Goal: Information Seeking & Learning: Compare options

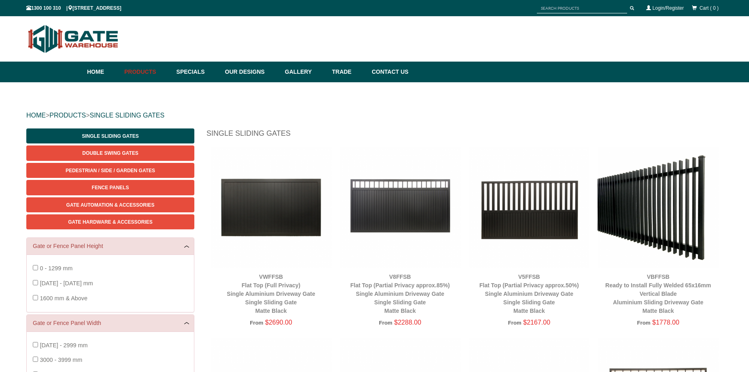
scroll to position [20, 0]
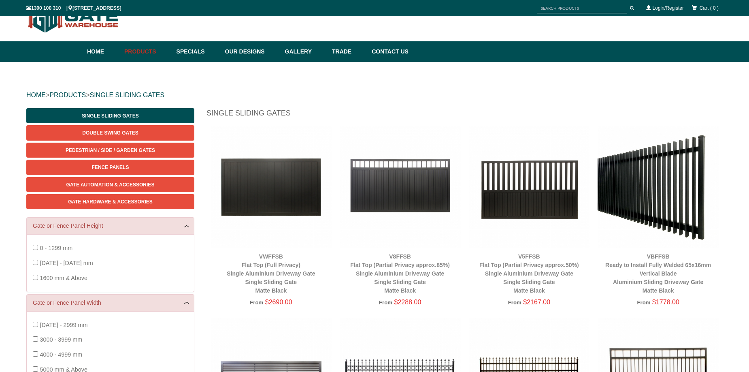
click at [262, 204] on img at bounding box center [271, 186] width 121 height 121
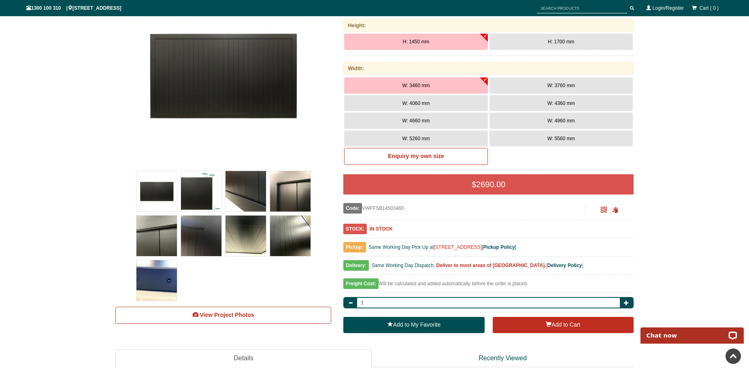
click at [282, 242] on img at bounding box center [290, 235] width 40 height 40
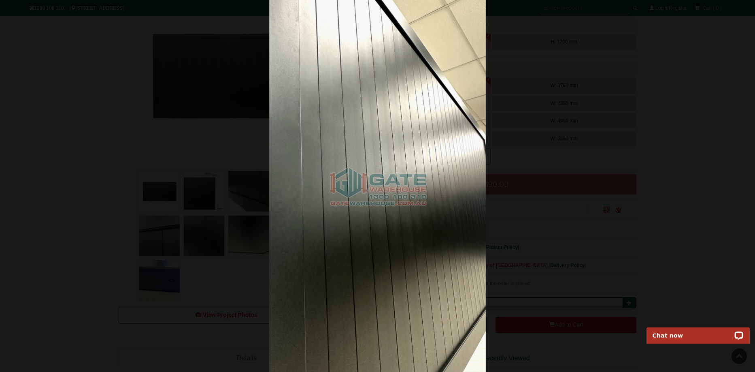
click at [35, 172] on div at bounding box center [377, 186] width 755 height 372
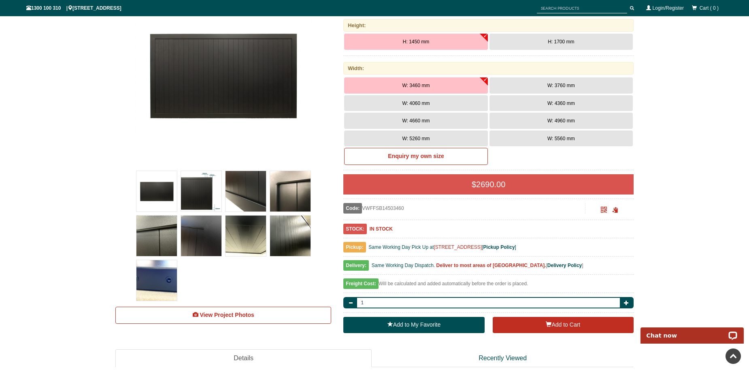
click at [199, 93] on img at bounding box center [223, 76] width 178 height 178
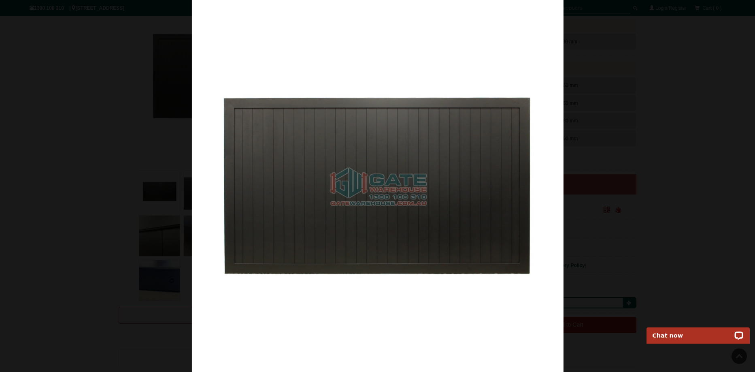
drag, startPoint x: 396, startPoint y: 202, endPoint x: 468, endPoint y: 149, distance: 89.2
click at [468, 149] on img at bounding box center [378, 186] width 372 height 372
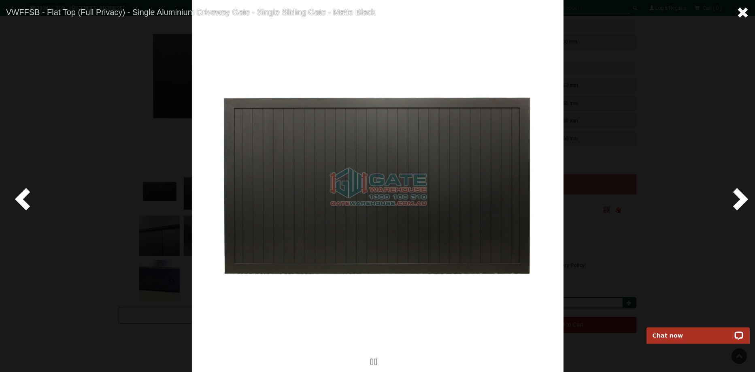
click at [744, 13] on span at bounding box center [743, 12] width 12 height 12
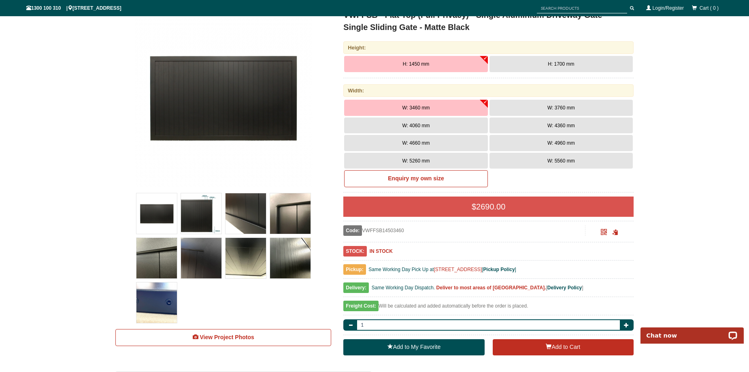
scroll to position [223, 0]
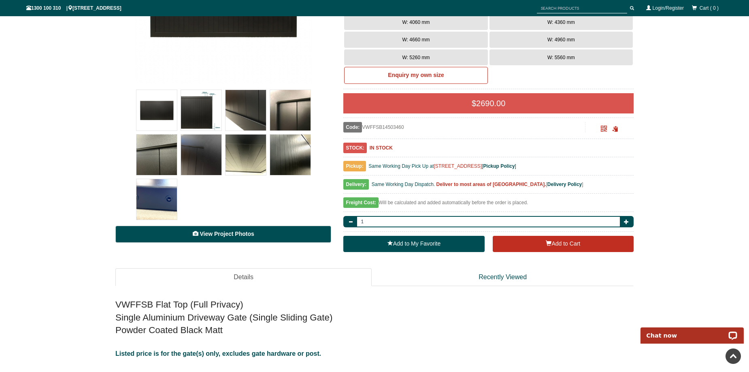
click at [271, 233] on link "View Project Photos" at bounding box center [223, 233] width 216 height 17
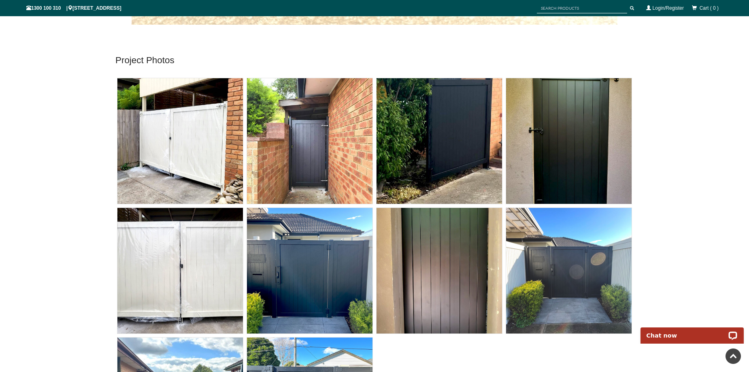
scroll to position [3777, 0]
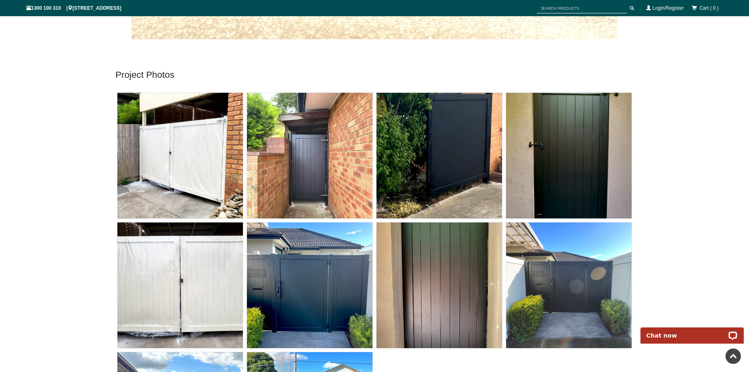
click at [200, 287] on img at bounding box center [179, 284] width 125 height 125
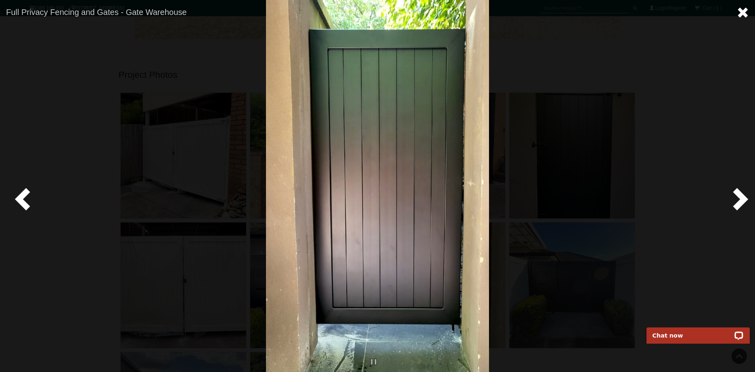
click at [742, 17] on span at bounding box center [743, 12] width 12 height 12
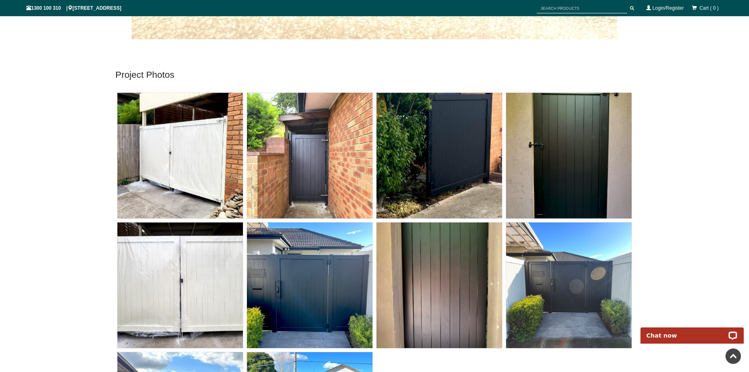
scroll to position [223, 0]
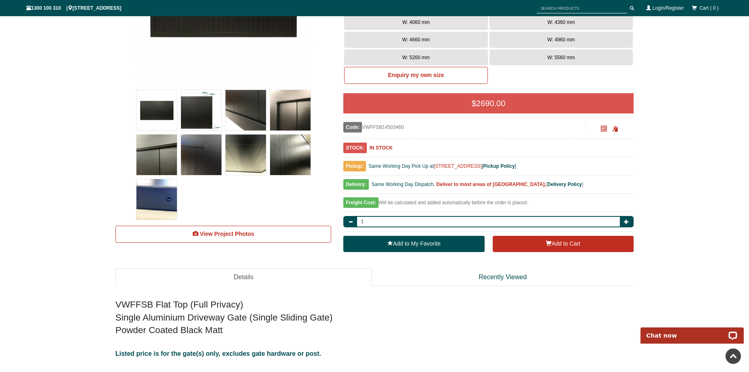
click at [160, 207] on img at bounding box center [156, 199] width 40 height 40
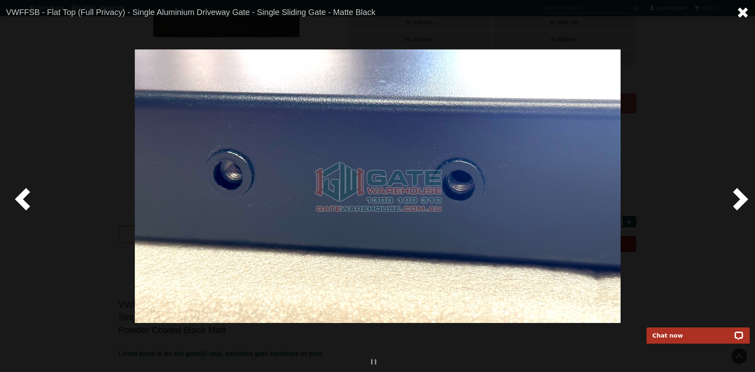
drag, startPoint x: 382, startPoint y: 189, endPoint x: 747, endPoint y: 13, distance: 405.2
click at [747, 13] on span at bounding box center [743, 12] width 12 height 12
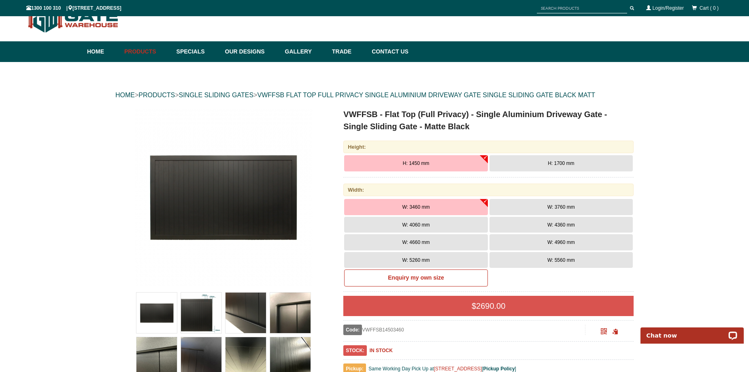
scroll to position [0, 0]
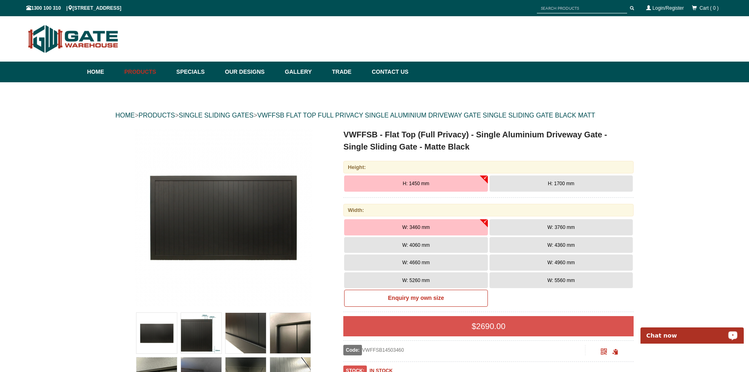
click at [460, 262] on button "W: 4660 mm" at bounding box center [415, 262] width 143 height 16
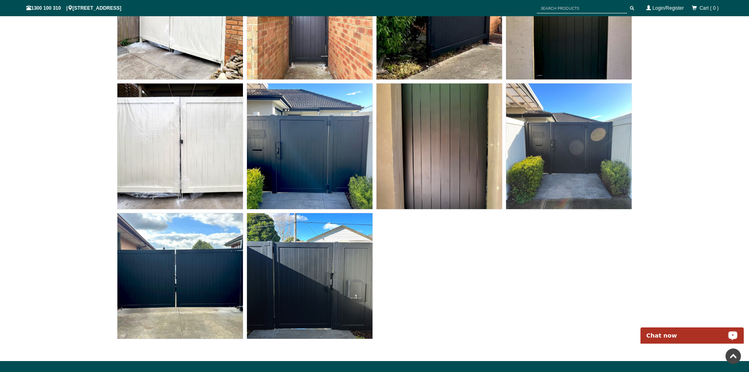
scroll to position [3927, 0]
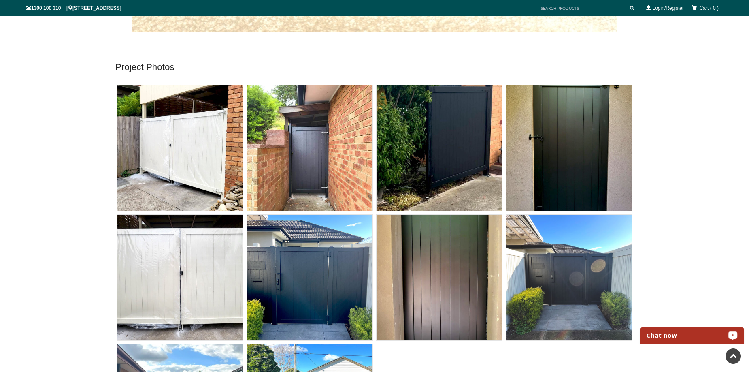
scroll to position [3765, 0]
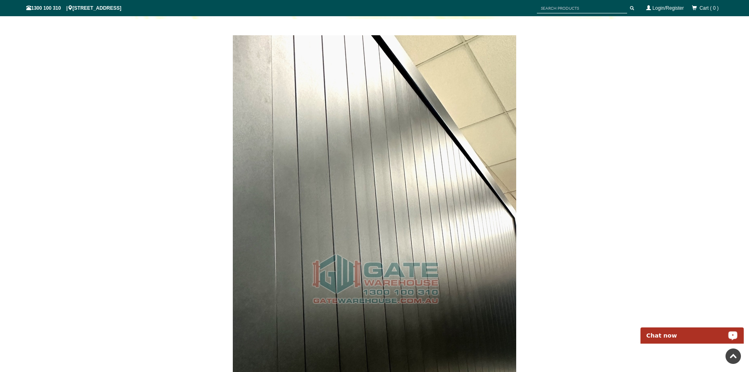
scroll to position [2915, 0]
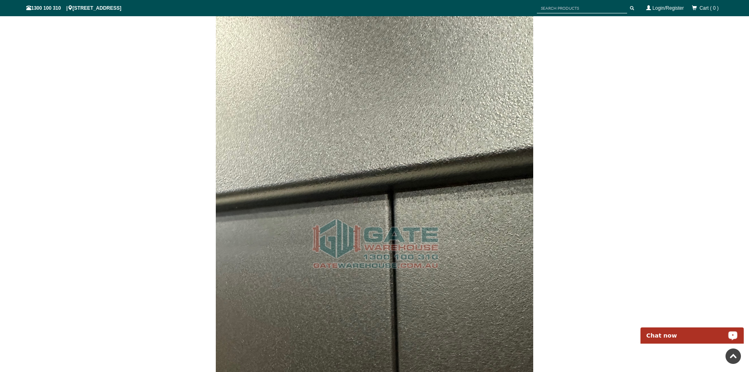
click at [597, 218] on div at bounding box center [374, 235] width 518 height 502
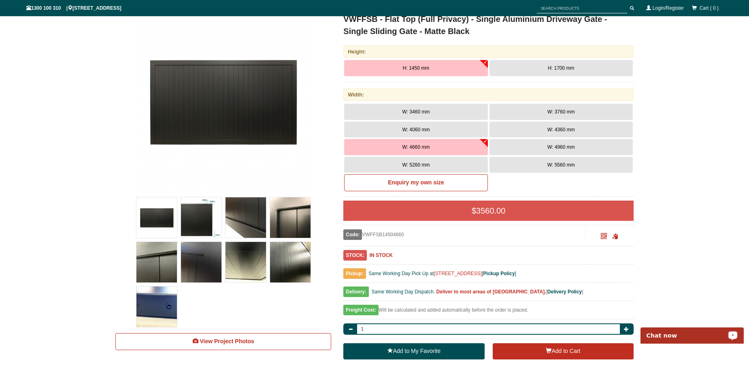
scroll to position [121, 0]
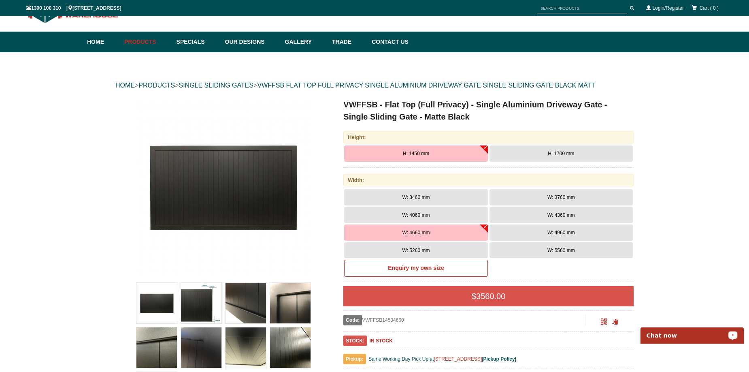
scroll to position [0, 0]
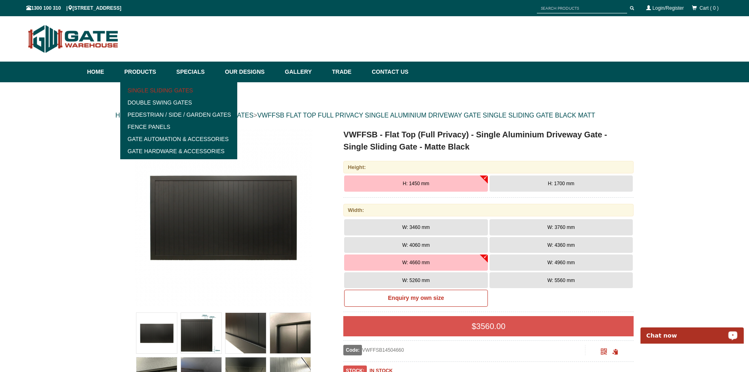
click at [145, 94] on link "Single Sliding Gates" at bounding box center [179, 90] width 112 height 12
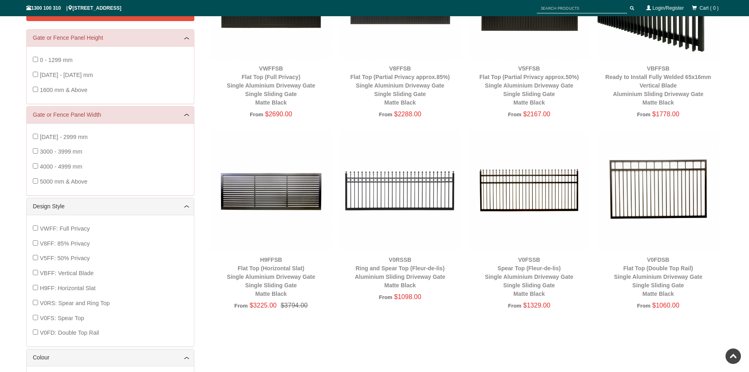
scroll to position [223, 0]
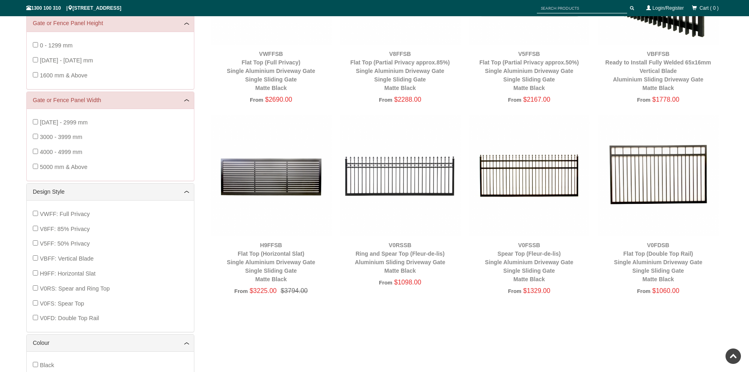
click at [285, 177] on img at bounding box center [271, 175] width 121 height 121
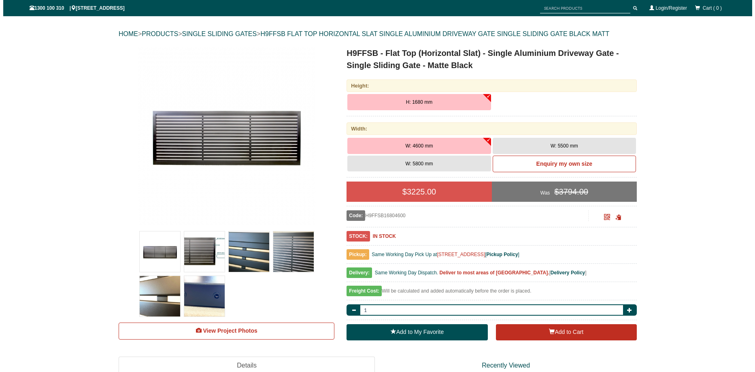
scroll to position [122, 0]
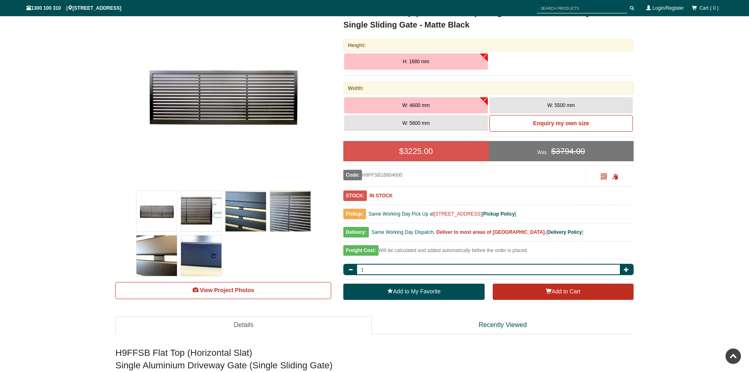
click at [249, 206] on img at bounding box center [245, 211] width 40 height 40
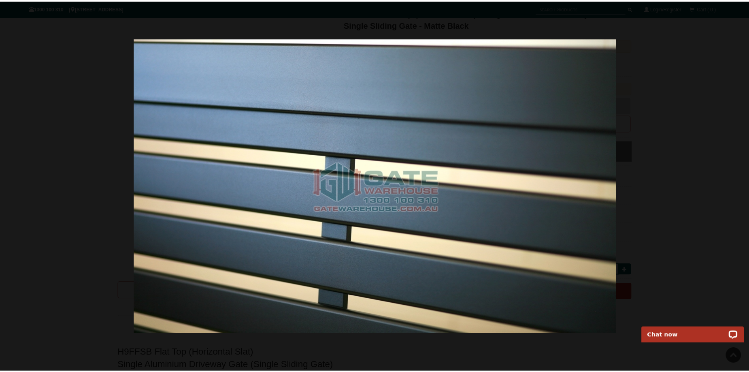
scroll to position [0, 0]
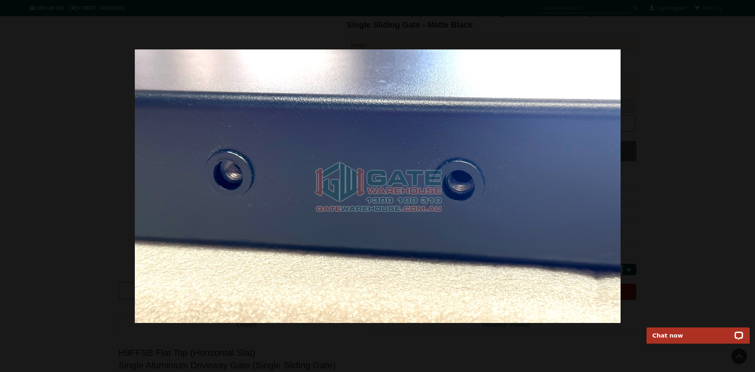
click at [709, 49] on div at bounding box center [377, 186] width 755 height 372
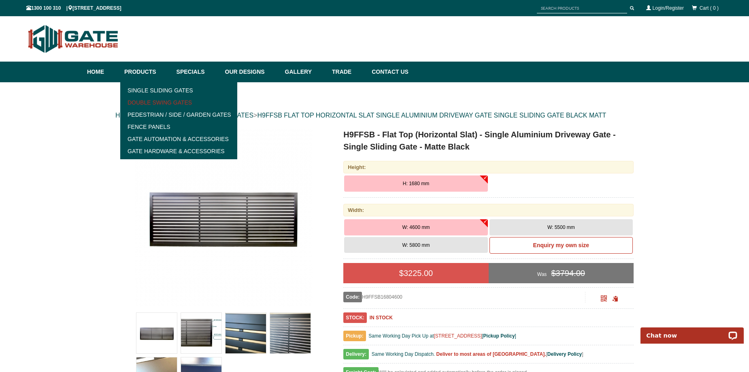
click at [160, 101] on link "Double Swing Gates" at bounding box center [179, 102] width 112 height 12
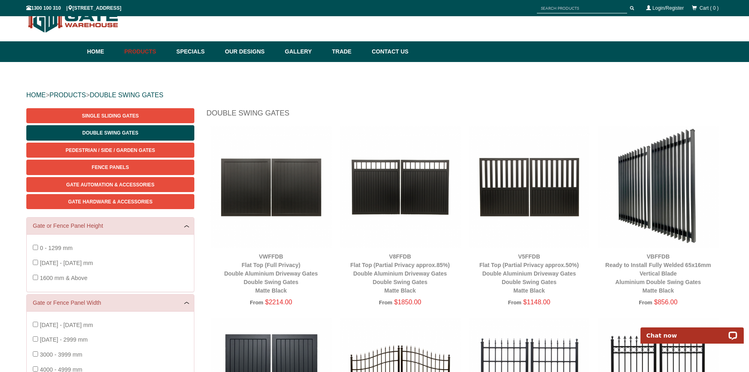
click at [588, 116] on h1 "Double Swing Gates" at bounding box center [464, 115] width 516 height 14
click at [460, 96] on div "HOME > PRODUCTS > DOUBLE SWING GATES" at bounding box center [374, 95] width 696 height 26
click at [361, 98] on div "HOME > PRODUCTS > DOUBLE SWING GATES" at bounding box center [374, 95] width 696 height 26
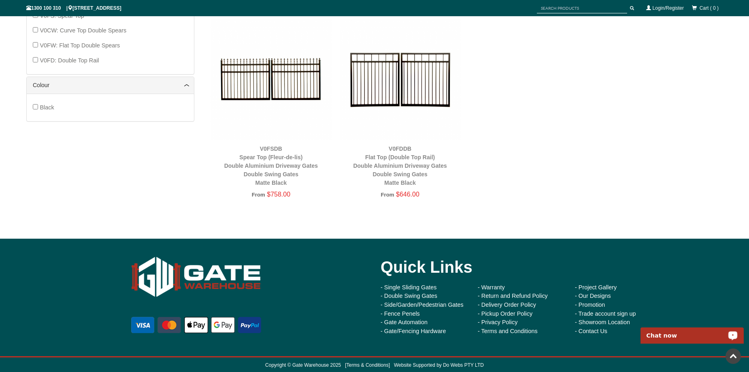
scroll to position [511, 0]
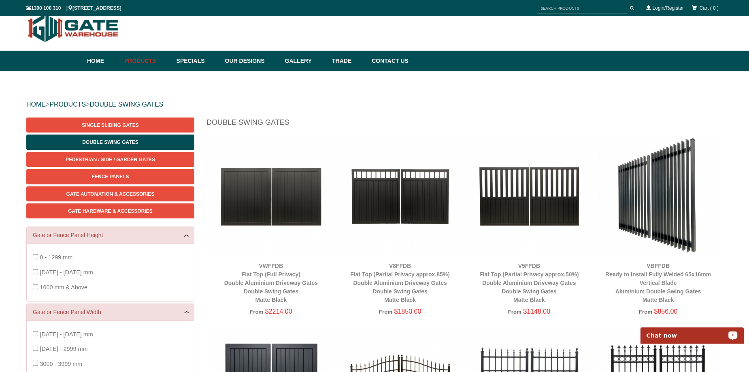
scroll to position [0, 0]
